Goal: Information Seeking & Learning: Learn about a topic

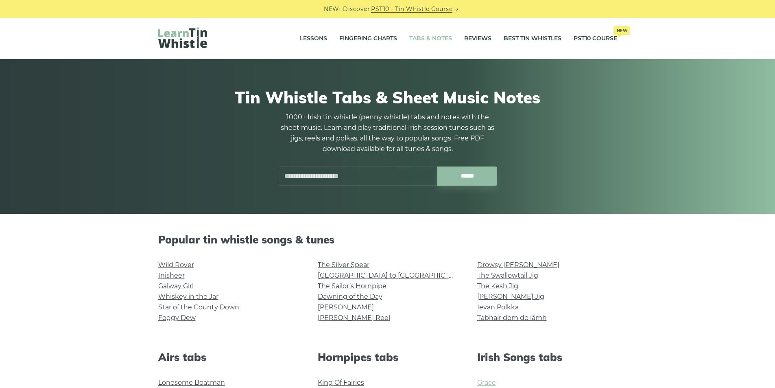
click at [483, 385] on link "Grace" at bounding box center [486, 383] width 19 height 8
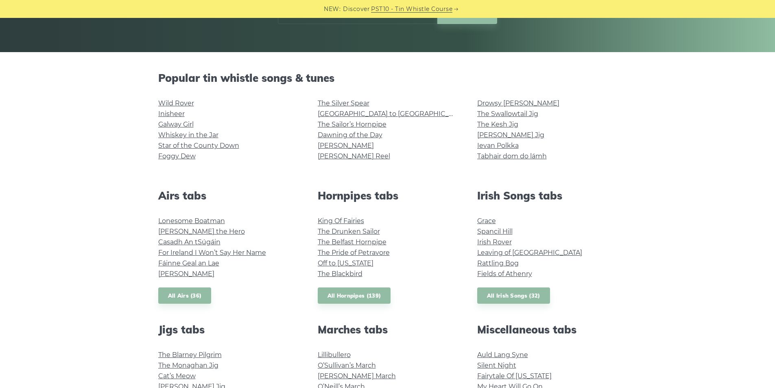
scroll to position [163, 0]
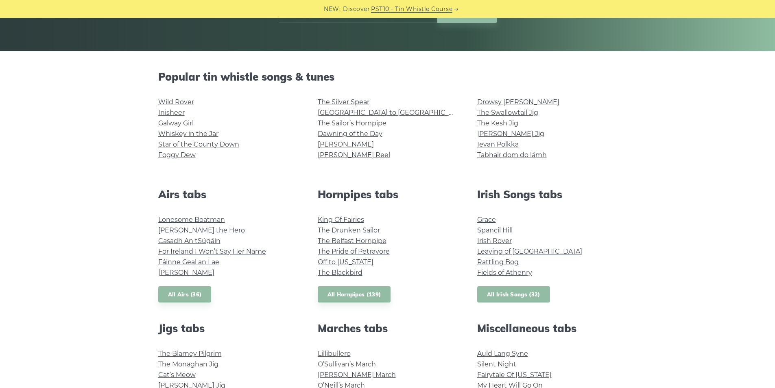
click at [500, 294] on link "All Irish Songs (32)" at bounding box center [513, 294] width 73 height 17
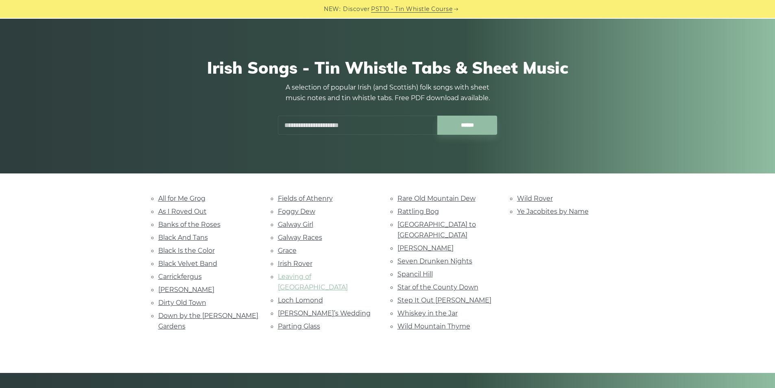
scroll to position [41, 0]
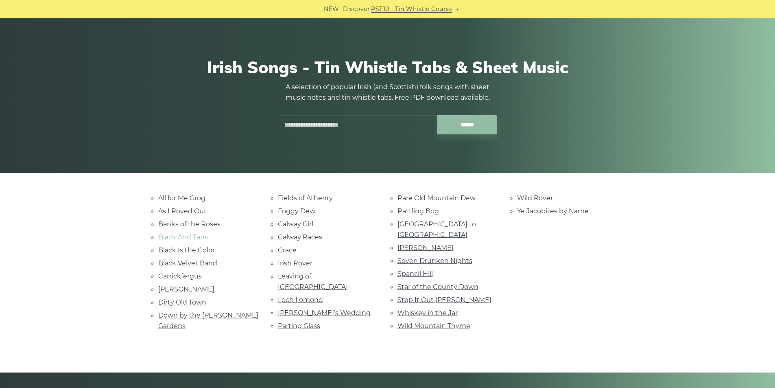
click at [201, 240] on link "Black And Tans" at bounding box center [183, 237] width 50 height 8
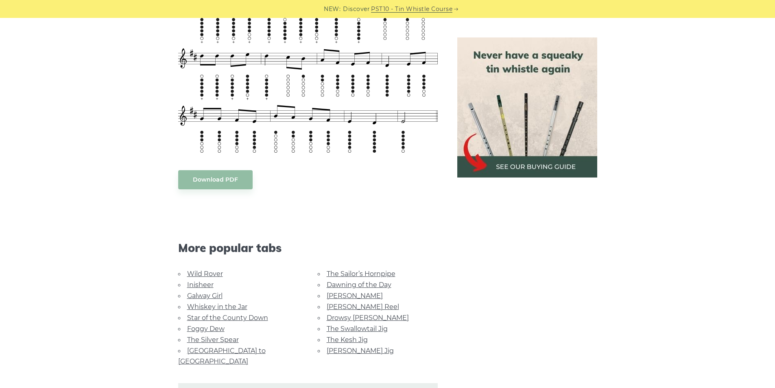
scroll to position [366, 0]
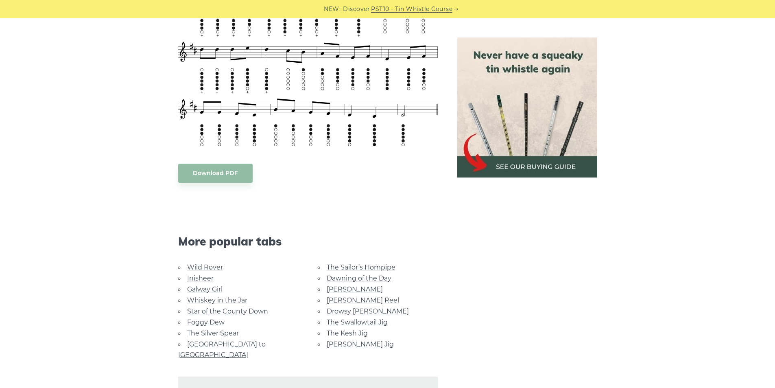
click at [244, 304] on link "Whiskey in the Jar" at bounding box center [217, 300] width 60 height 8
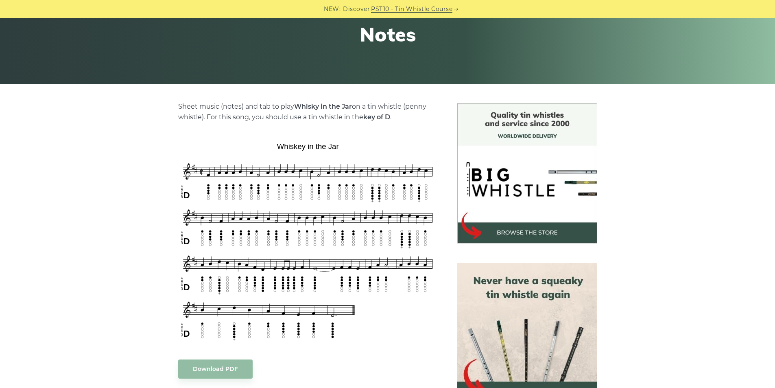
scroll to position [163, 0]
